Goal: Entertainment & Leisure: Consume media (video, audio)

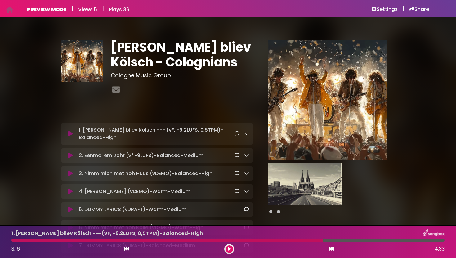
click at [52, 9] on h6 "PREVIEW MODE" at bounding box center [46, 10] width 39 height 6
click at [382, 9] on h6 "Settings" at bounding box center [385, 9] width 26 height 6
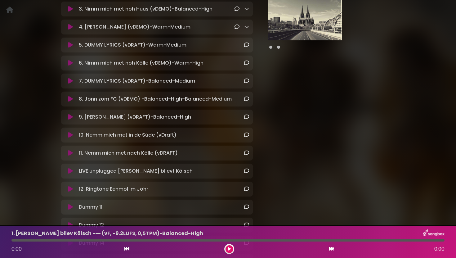
scroll to position [165, 0]
click at [69, 170] on icon at bounding box center [70, 170] width 5 height 6
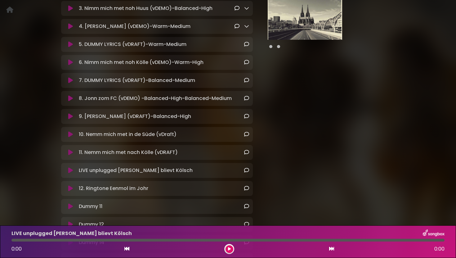
click at [229, 251] on button at bounding box center [229, 249] width 8 height 8
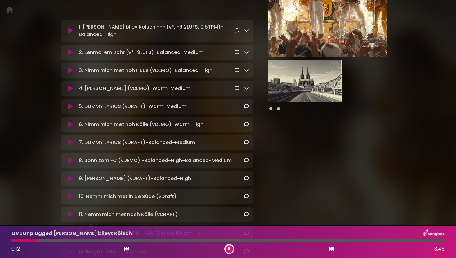
scroll to position [0, 0]
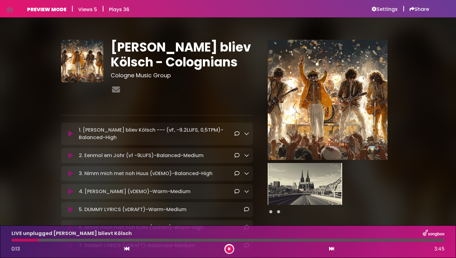
click at [71, 133] on icon at bounding box center [70, 134] width 5 height 6
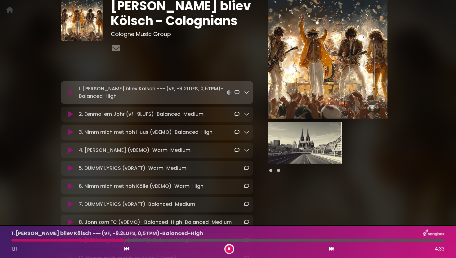
scroll to position [39, 0]
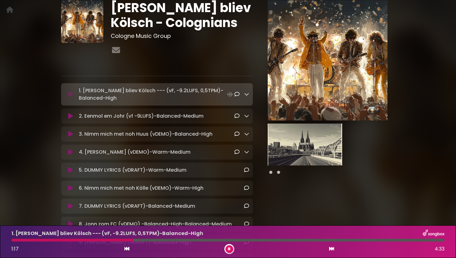
click at [72, 95] on icon at bounding box center [71, 94] width 4 height 6
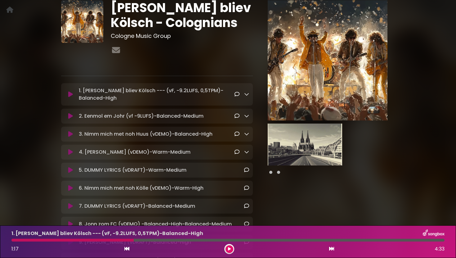
click at [67, 94] on button at bounding box center [70, 94] width 11 height 6
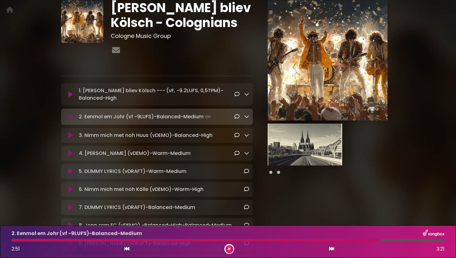
click at [232, 249] on button at bounding box center [229, 249] width 8 height 8
